Goal: Information Seeking & Learning: Learn about a topic

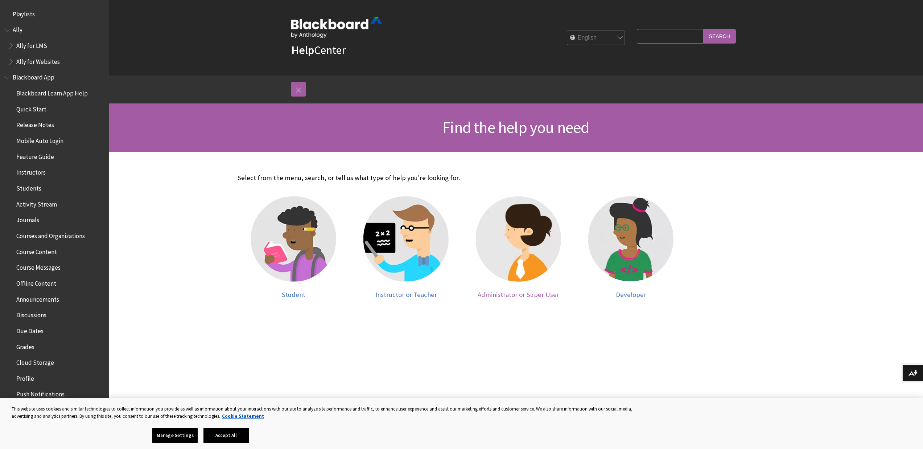
click at [511, 296] on span "Administrator or Super User" at bounding box center [519, 294] width 82 height 8
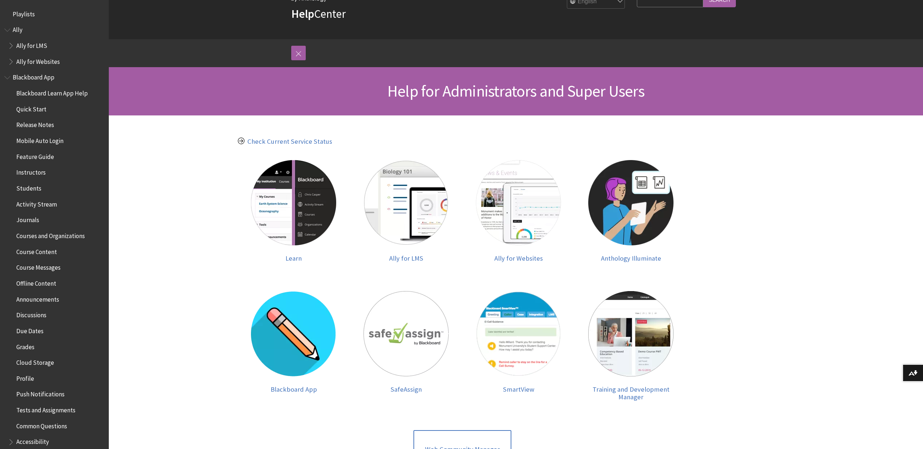
scroll to position [73, 0]
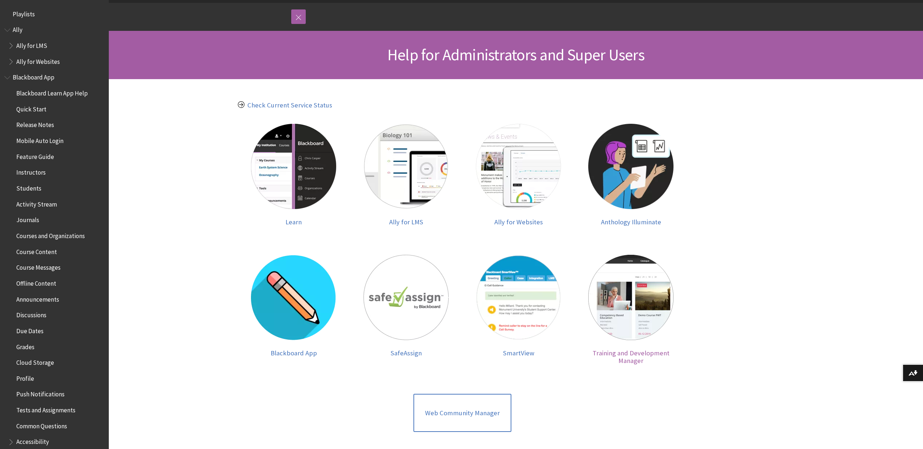
click at [617, 359] on link "Training and Development Manager" at bounding box center [631, 310] width 98 height 110
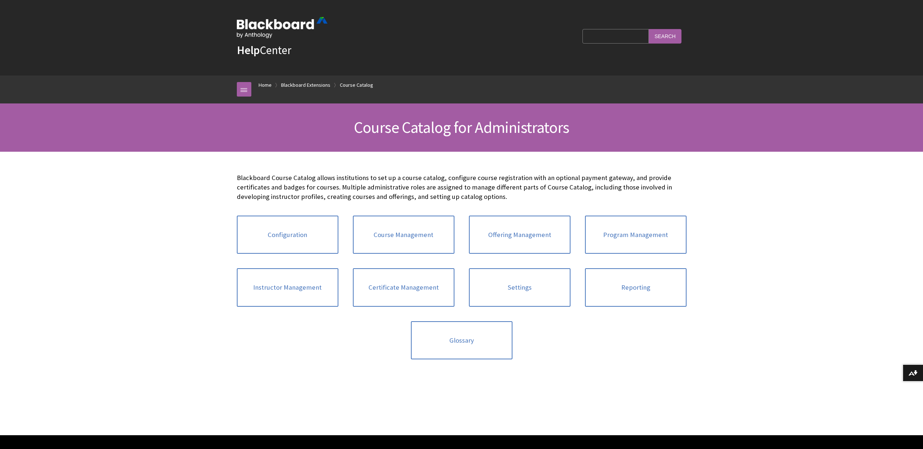
scroll to position [734, 0]
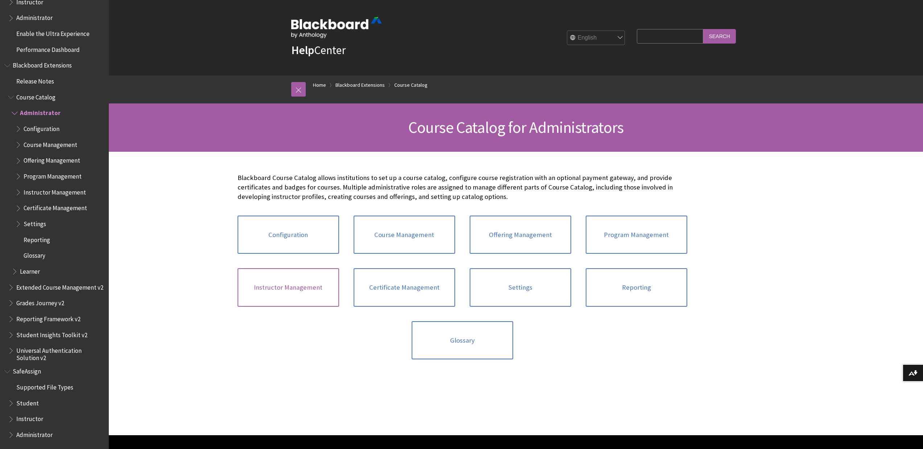
click at [300, 290] on link "Instructor Management" at bounding box center [289, 287] width 102 height 38
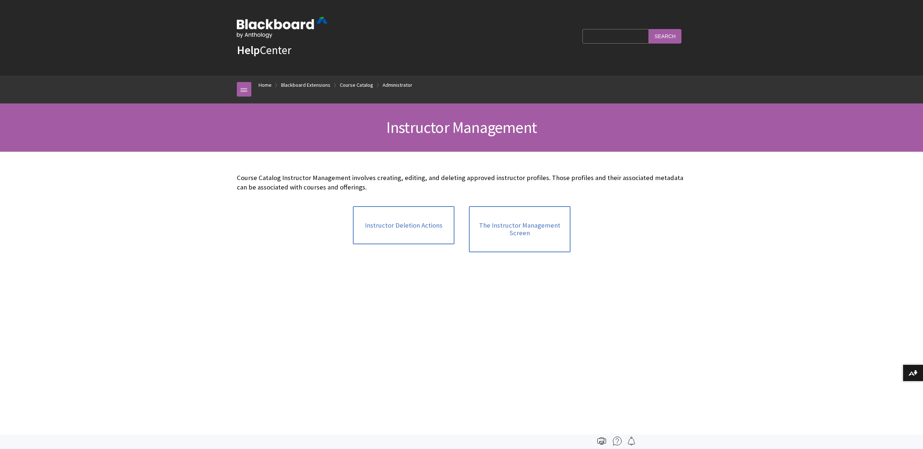
scroll to position [771, 0]
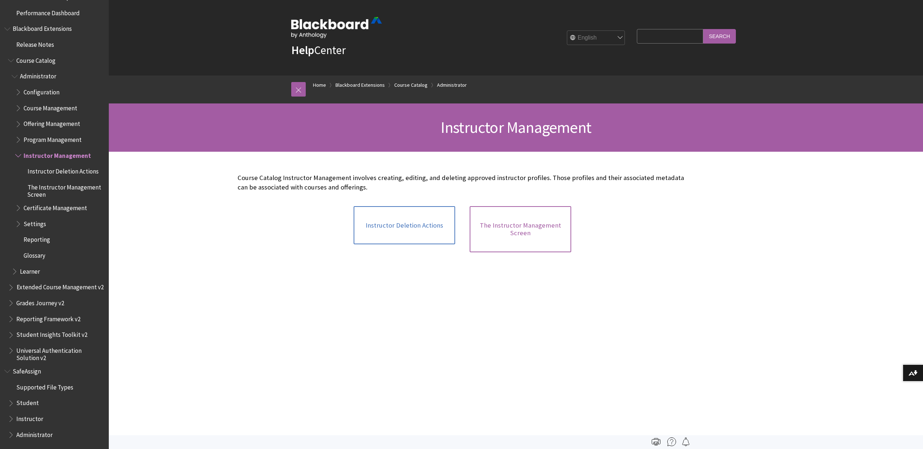
click at [515, 231] on link "The Instructor Management Screen" at bounding box center [521, 229] width 102 height 46
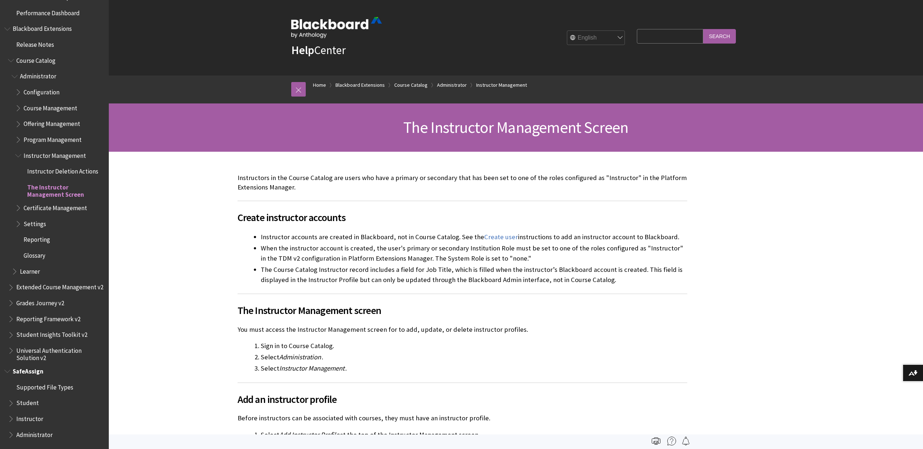
click at [22, 373] on span "SafeAssign" at bounding box center [28, 370] width 31 height 10
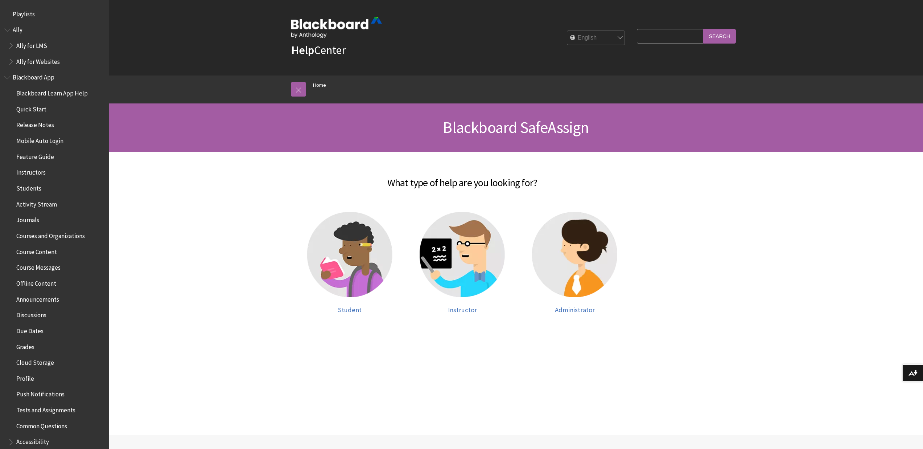
scroll to position [560, 0]
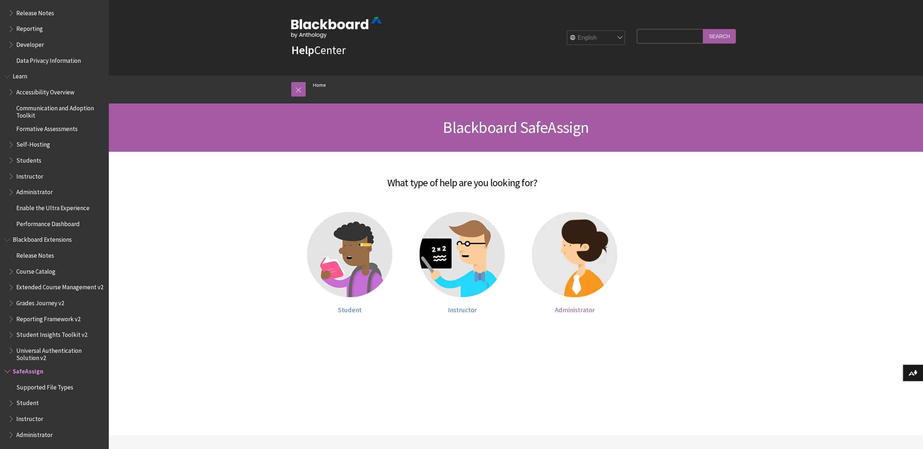
click at [571, 312] on span "Administrator" at bounding box center [575, 309] width 40 height 8
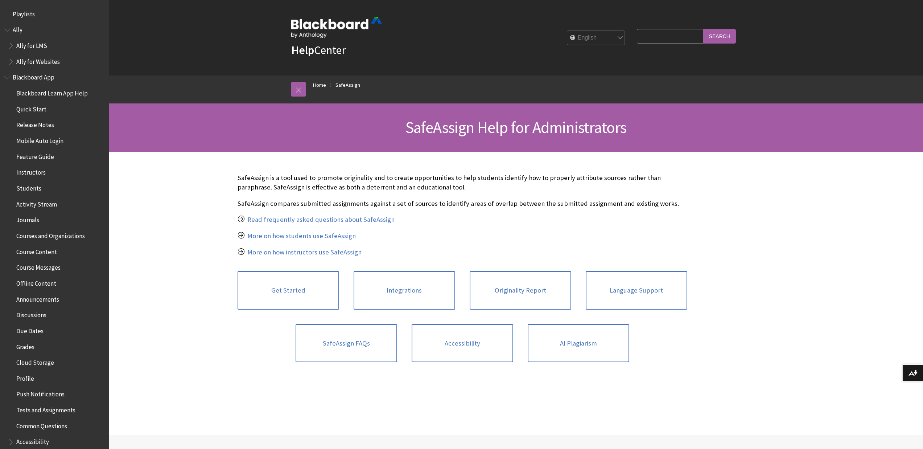
scroll to position [671, 0]
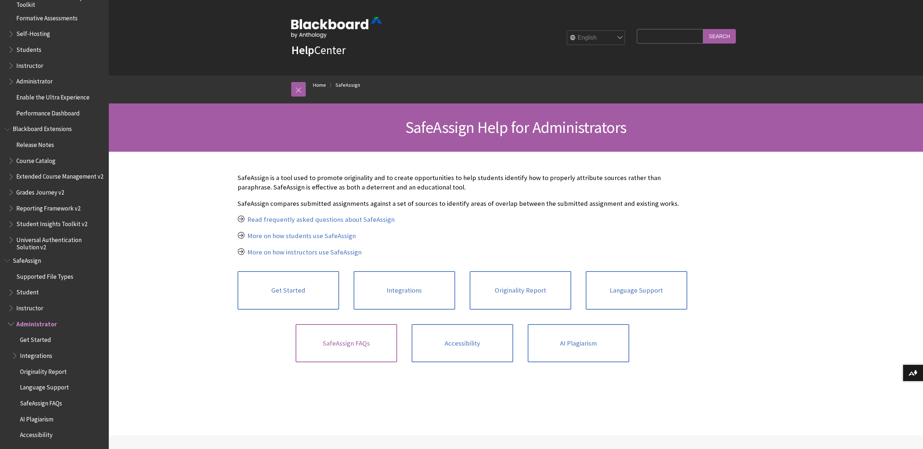
click at [376, 341] on link "SafeAssign FAQs" at bounding box center [347, 343] width 102 height 38
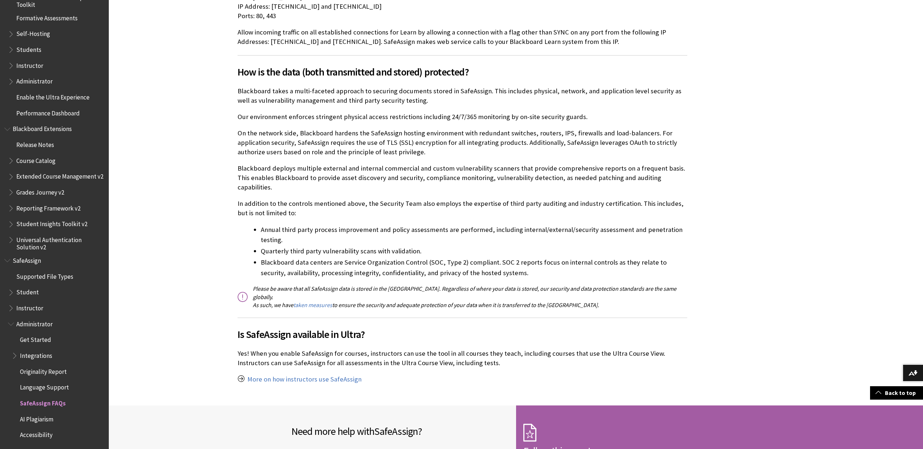
scroll to position [363, 0]
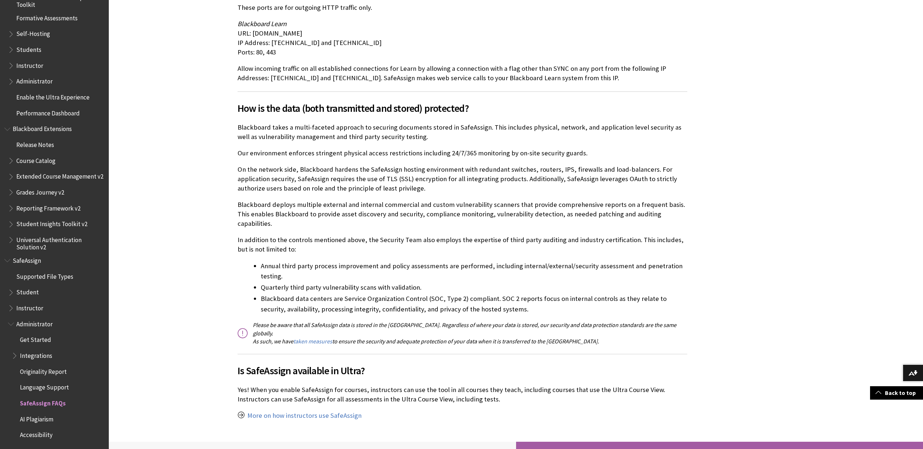
click at [26, 338] on span "Get Started" at bounding box center [35, 339] width 31 height 10
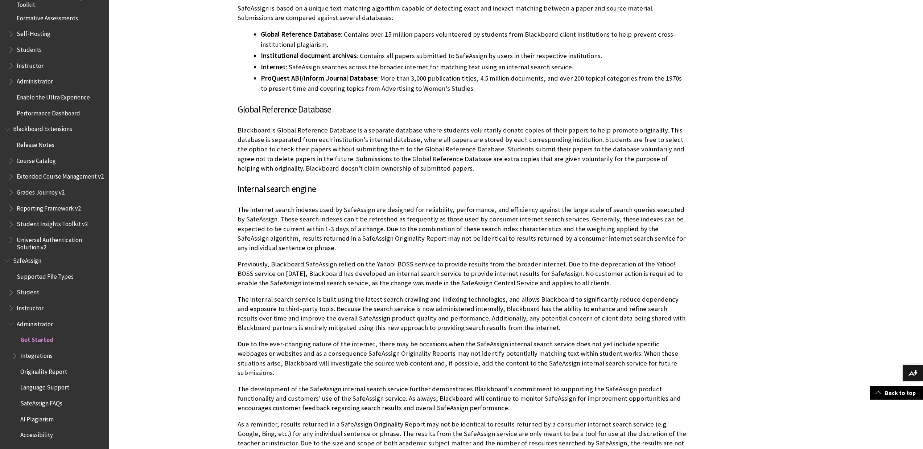
scroll to position [326, 0]
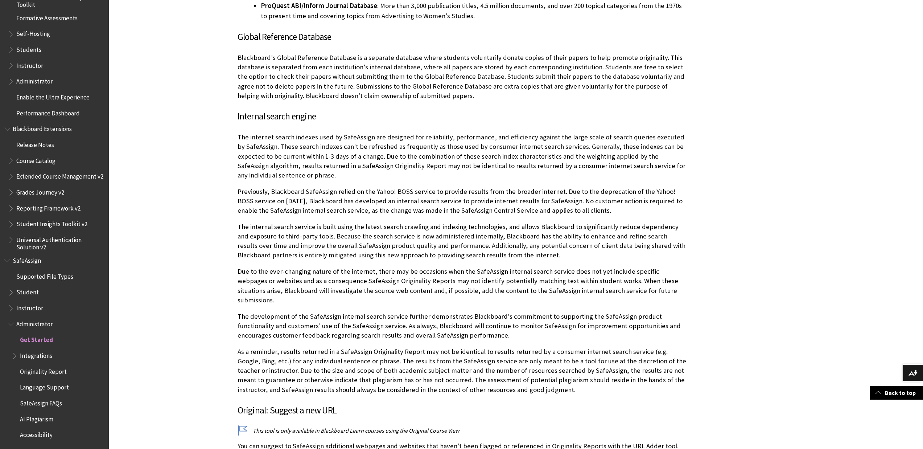
click at [12, 62] on span "Book outline for Blackboard Learn Help" at bounding box center [12, 63] width 8 height 9
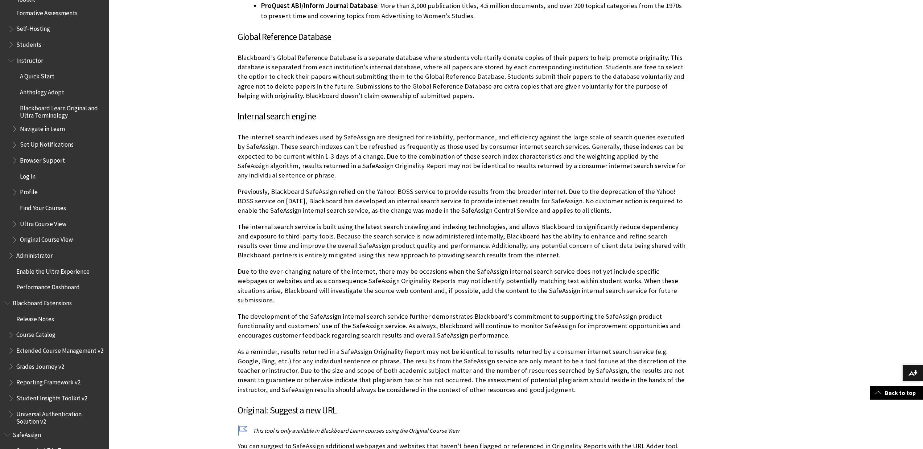
click at [47, 109] on span "Blackboard Learn Original and Ultra Terminology" at bounding box center [62, 110] width 84 height 17
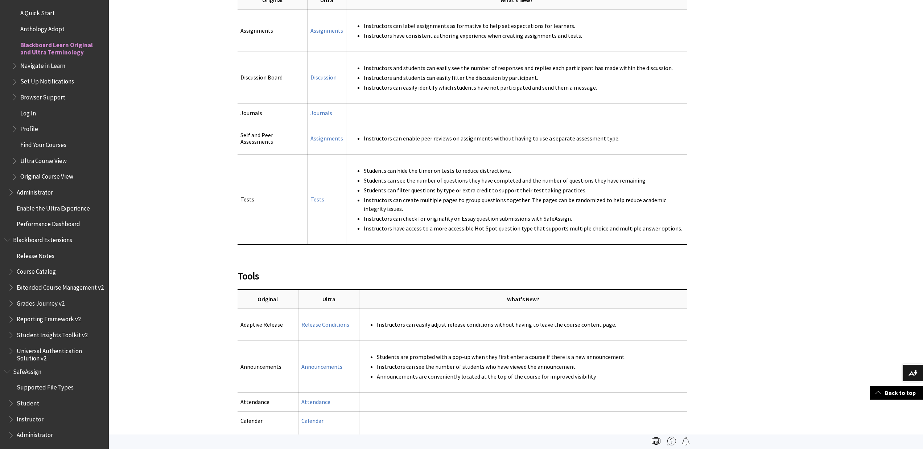
scroll to position [798, 0]
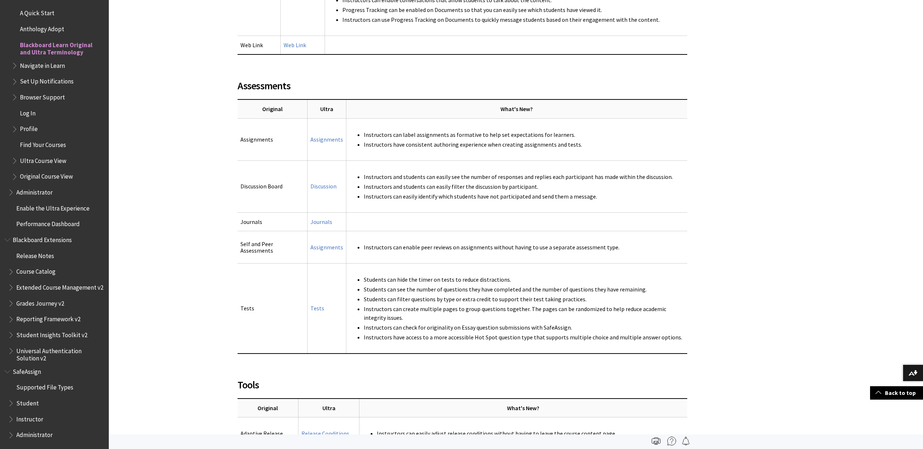
click at [15, 79] on span "Book outline for Blackboard Learn Help" at bounding box center [16, 79] width 8 height 9
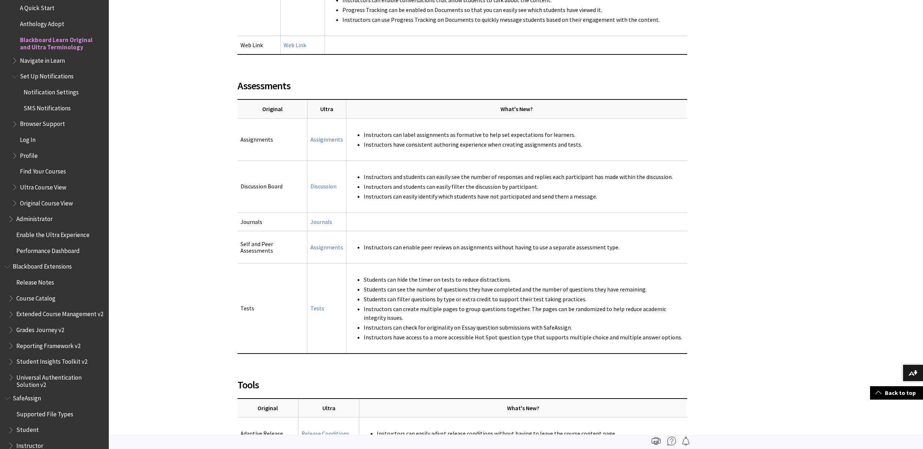
click at [16, 63] on span "Book outline for Blackboard Learn Help" at bounding box center [16, 58] width 8 height 9
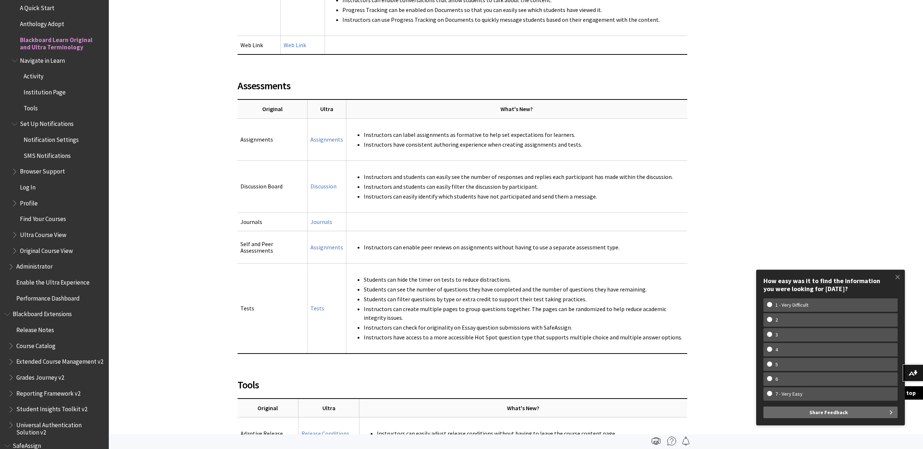
click at [30, 107] on span "Tools" at bounding box center [31, 107] width 14 height 10
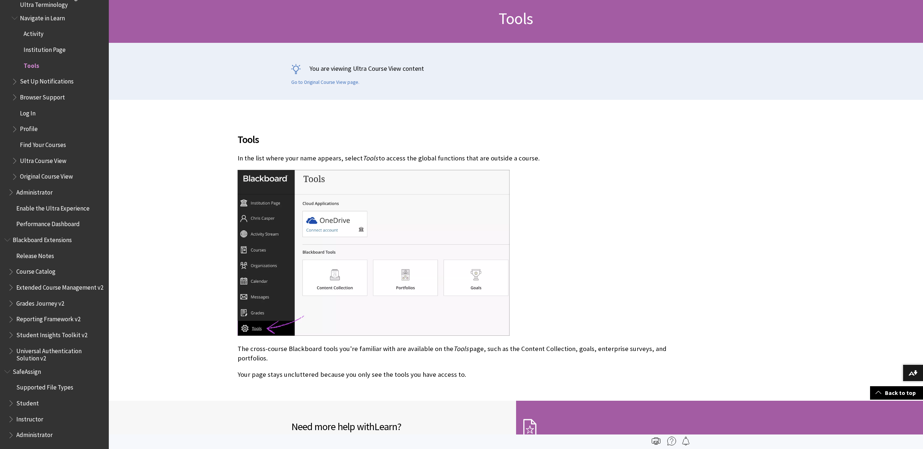
scroll to position [36, 0]
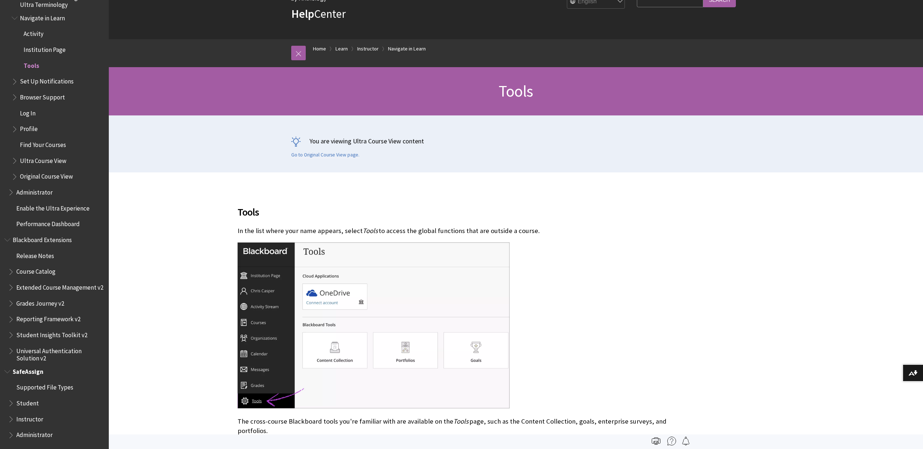
click at [12, 433] on span "Book outline for Blackboard SafeAssign" at bounding box center [12, 433] width 8 height 9
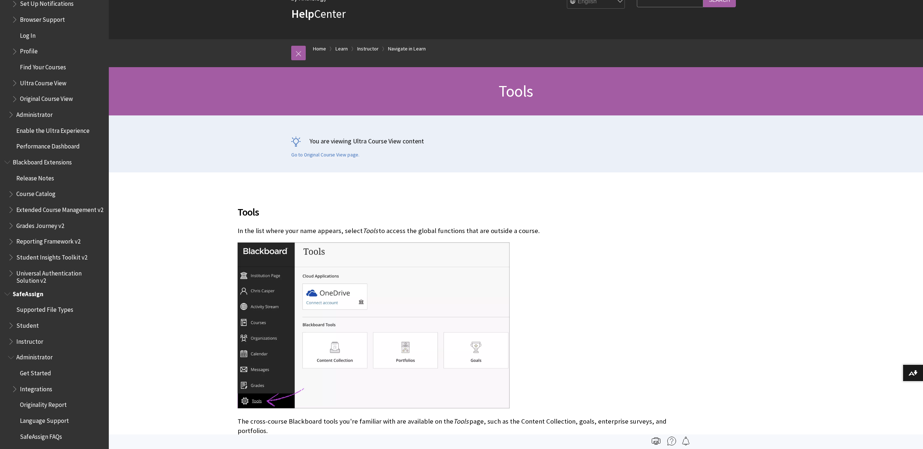
scroll to position [895, 0]
